Goal: Information Seeking & Learning: Learn about a topic

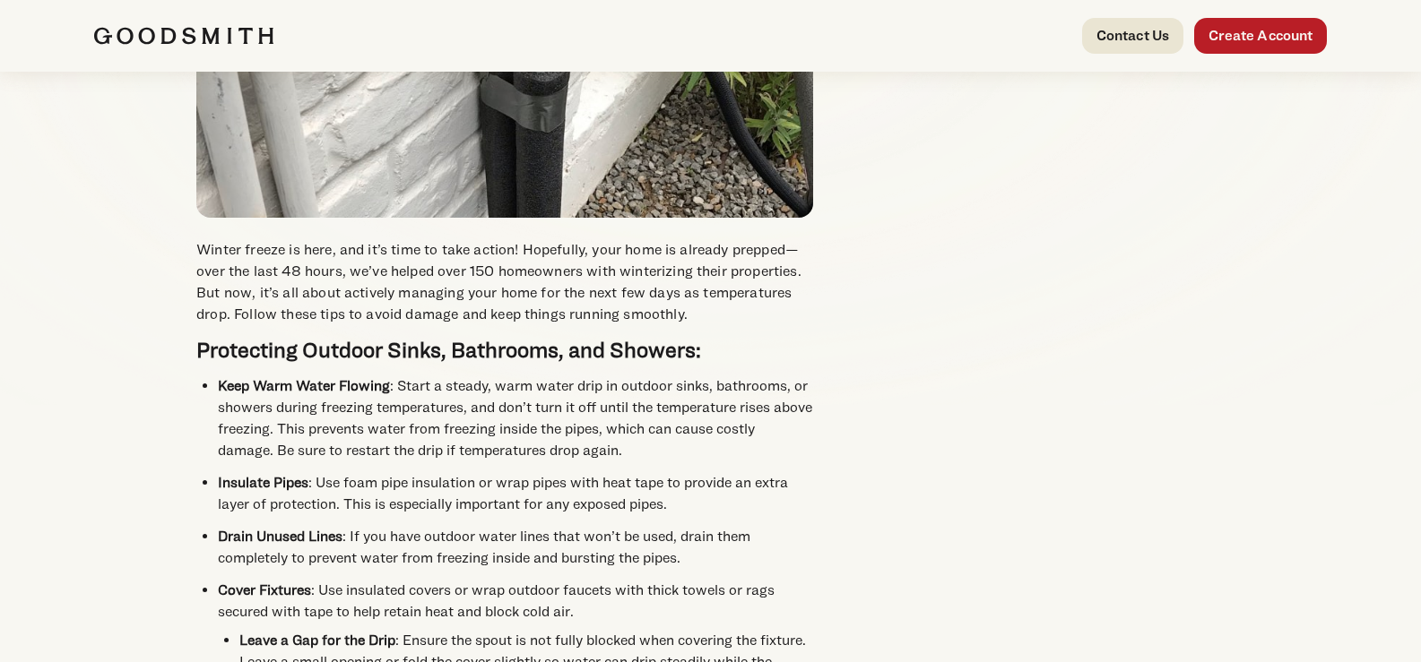
scroll to position [388, 0]
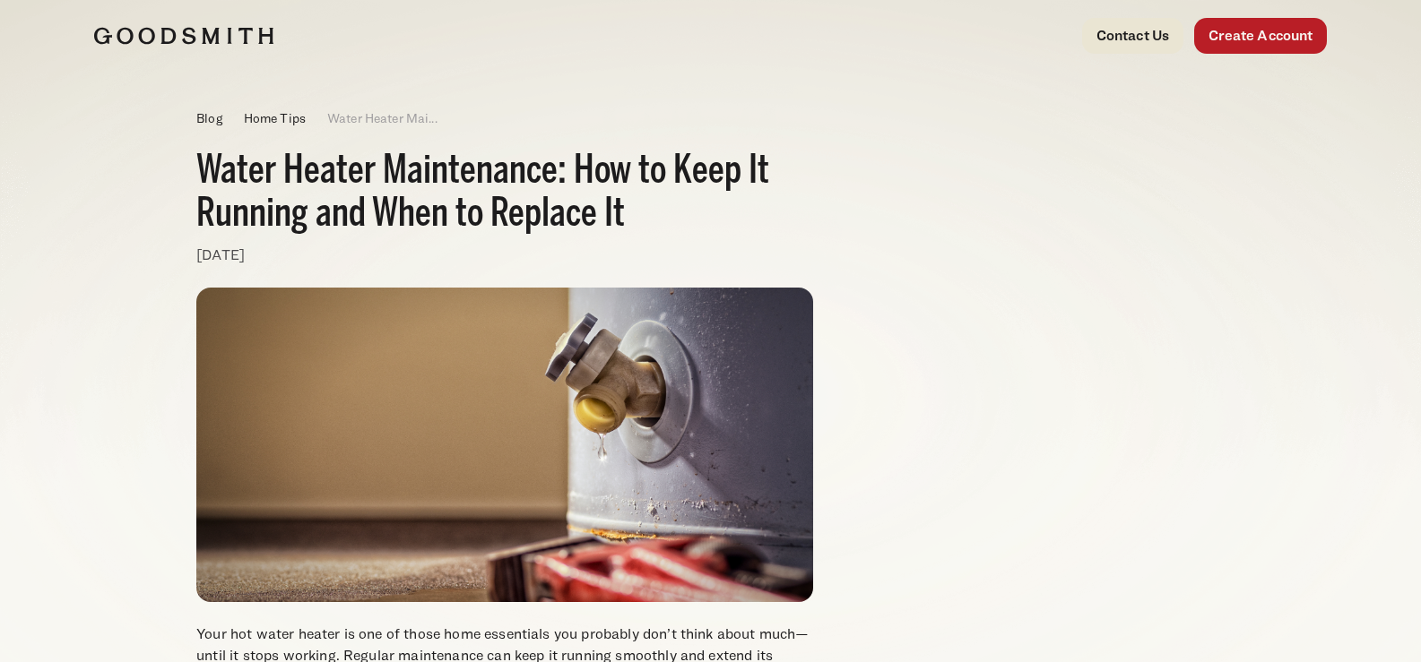
click at [325, 120] on div "Blog Home Tips Water Heater Mai..." at bounding box center [504, 119] width 617 height 22
click at [349, 163] on h2 "Water Heater Maintenance: How to Keep It Running and When to Replace It" at bounding box center [504, 194] width 617 height 87
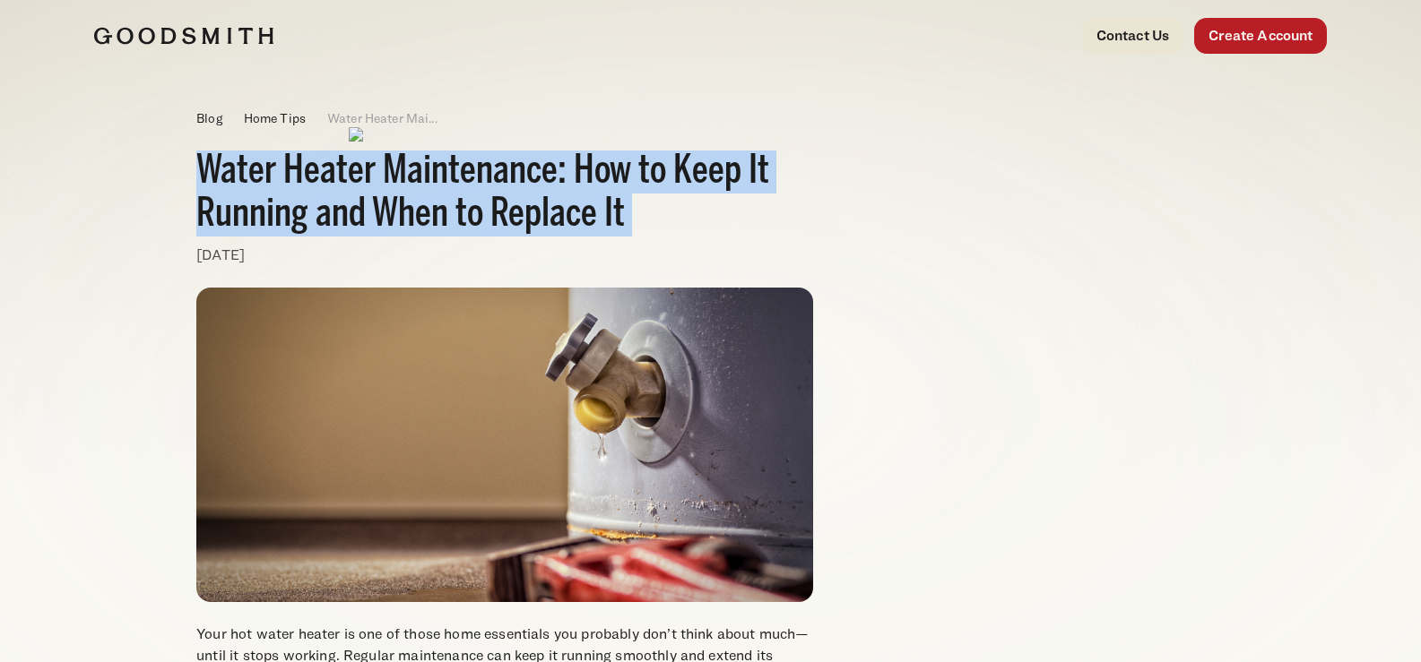
click at [349, 163] on h2 "Water Heater Maintenance: How to Keep It Running and When to Replace It" at bounding box center [504, 194] width 617 height 87
copy div "Water Heater Maintenance: How to Keep It Running and When to Replace It"
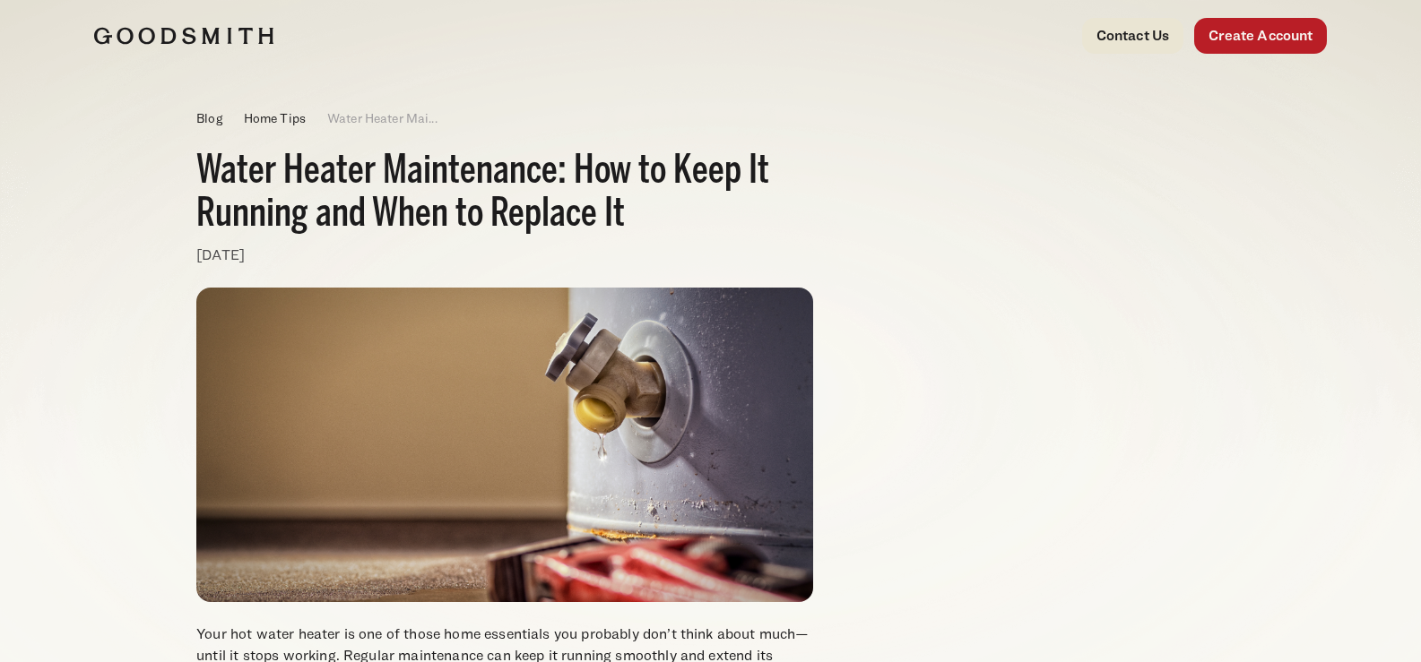
click at [121, 45] on div at bounding box center [351, 36] width 514 height 36
drag, startPoint x: 85, startPoint y: 24, endPoint x: 130, endPoint y: 39, distance: 47.1
click at [85, 24] on div "Contact Us Create Account" at bounding box center [710, 36] width 1291 height 72
click at [130, 39] on img at bounding box center [183, 36] width 179 height 18
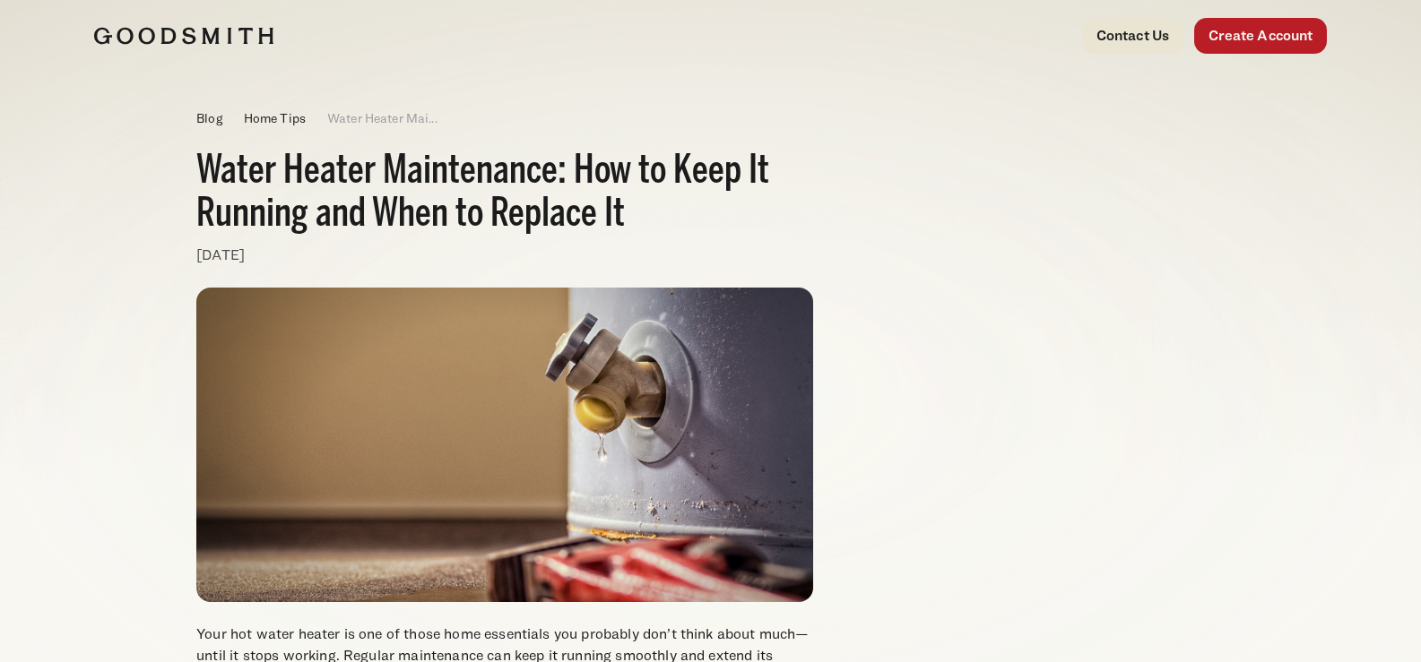
click at [65, 50] on div "Contact Us Create Account" at bounding box center [710, 36] width 1291 height 72
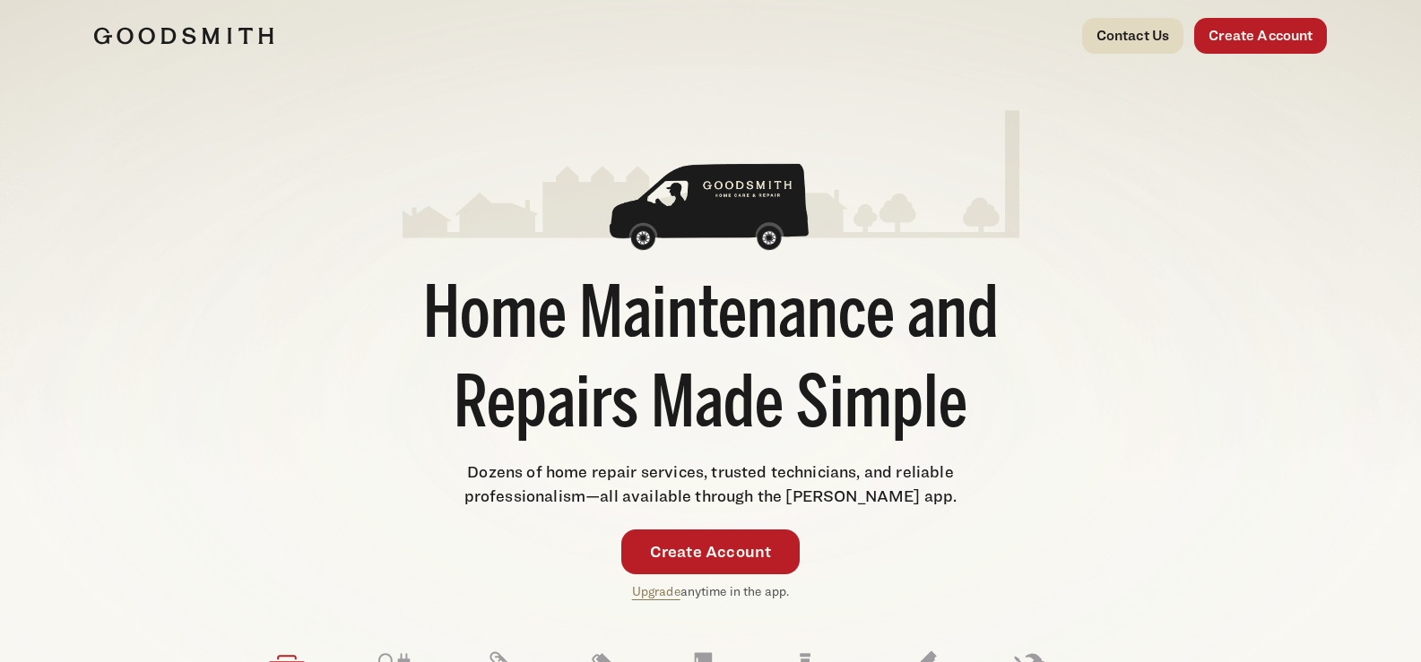
click at [1114, 26] on link "Contact Us" at bounding box center [1133, 36] width 102 height 36
